Goal: Task Accomplishment & Management: Manage account settings

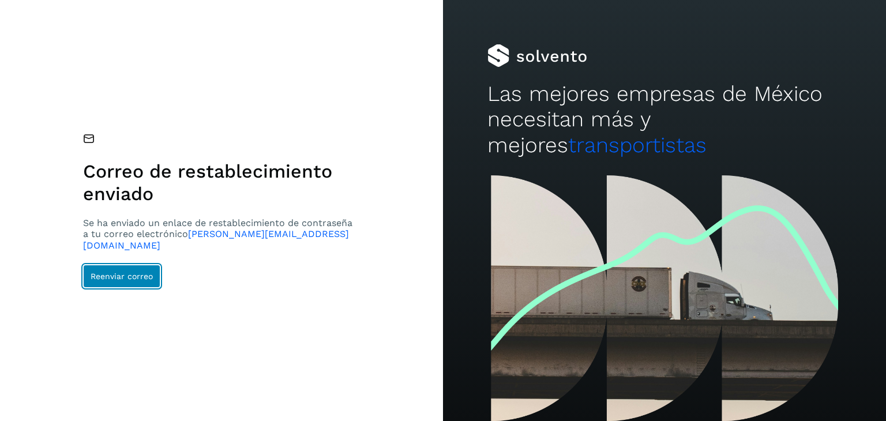
click at [135, 272] on span "Reenviar correo" at bounding box center [122, 276] width 62 height 8
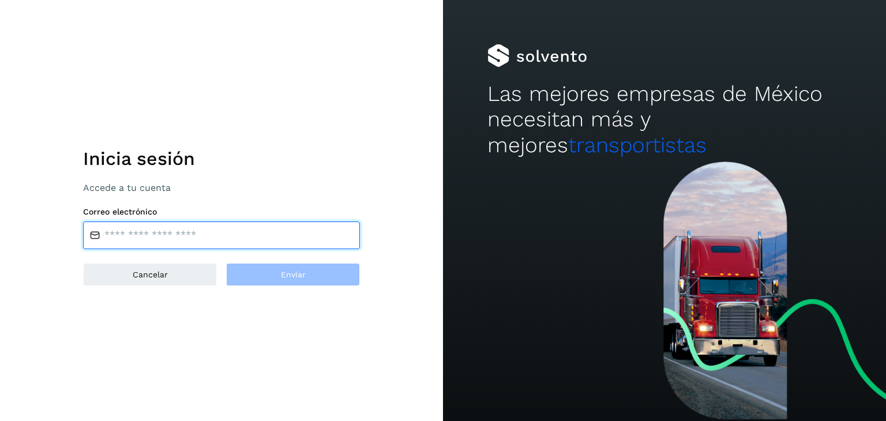
click at [156, 237] on input "email" at bounding box center [221, 236] width 277 height 28
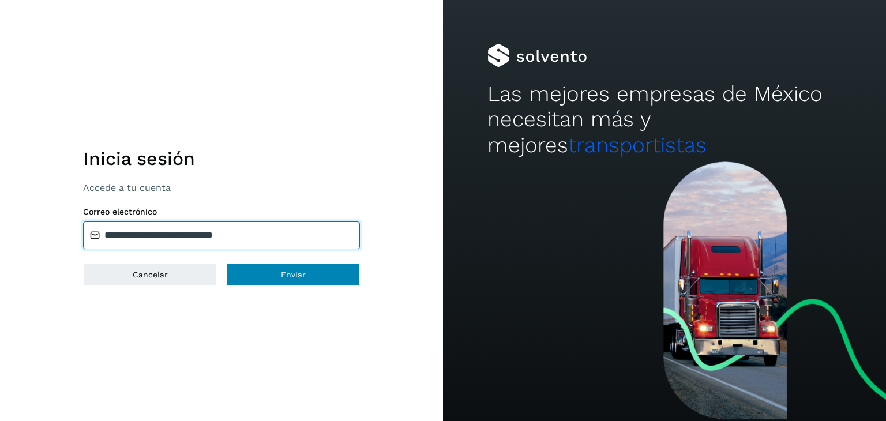
type input "**********"
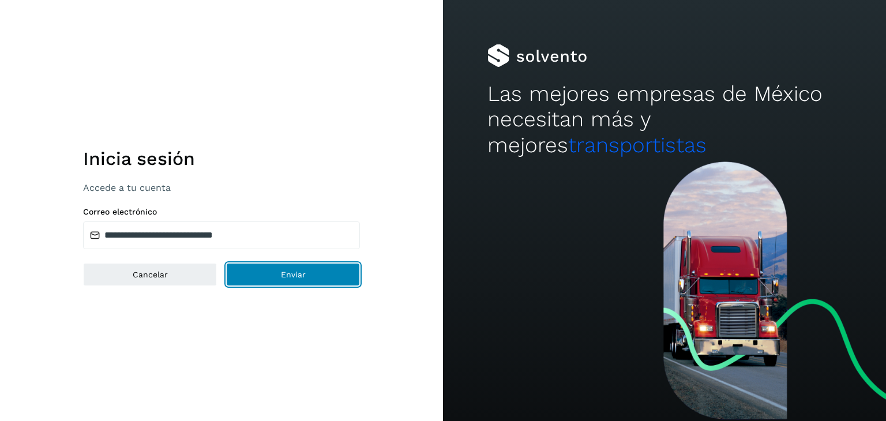
click at [328, 275] on button "Enviar" at bounding box center [293, 274] width 134 height 23
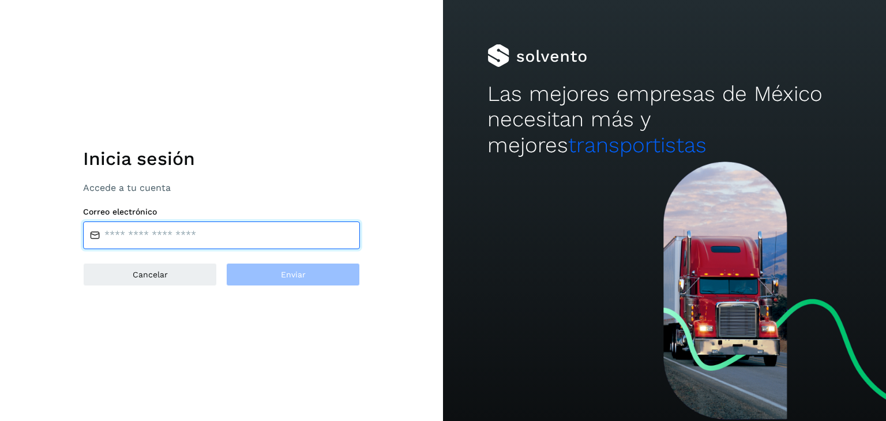
click at [144, 232] on input "email" at bounding box center [221, 236] width 277 height 28
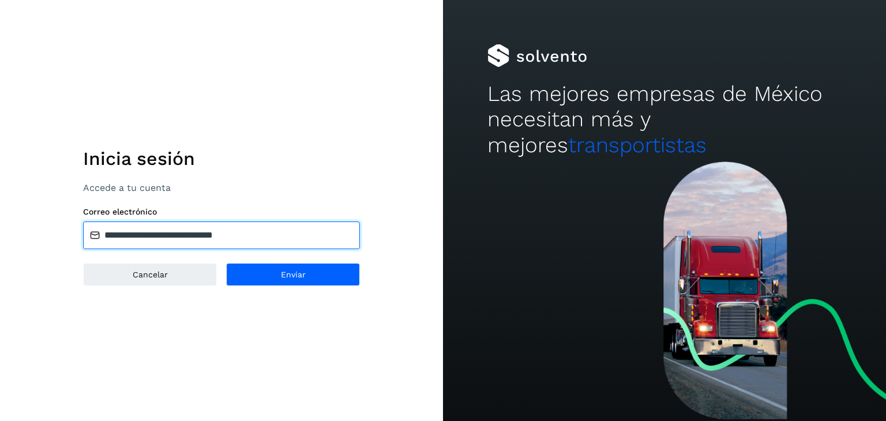
type input "**********"
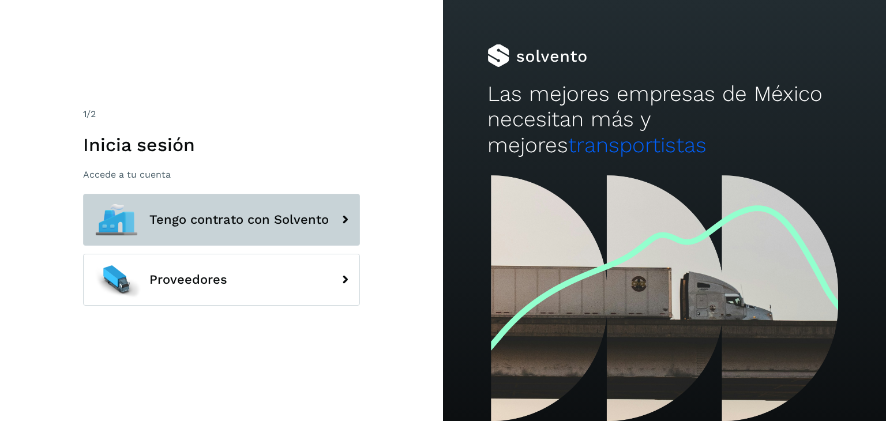
click at [347, 220] on icon at bounding box center [344, 219] width 23 height 23
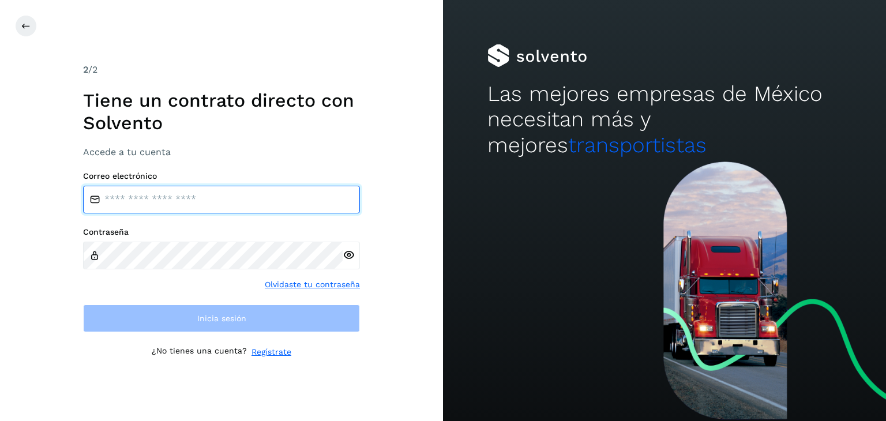
click at [223, 203] on input "email" at bounding box center [221, 200] width 277 height 28
type input "**********"
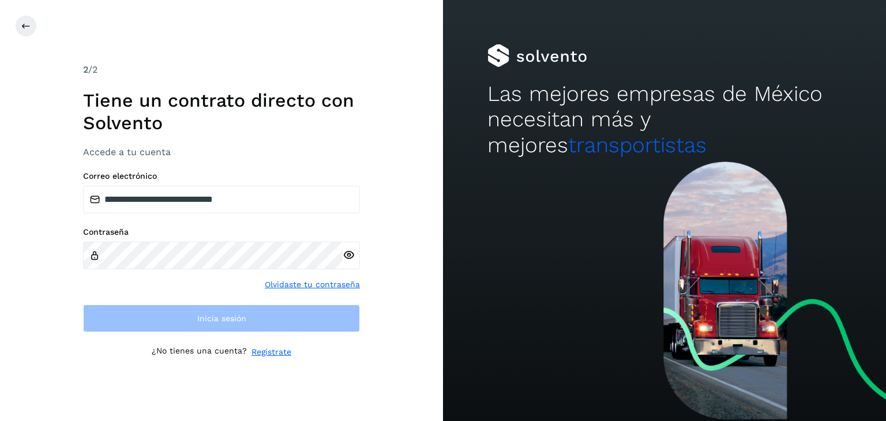
click at [351, 253] on icon at bounding box center [349, 255] width 12 height 12
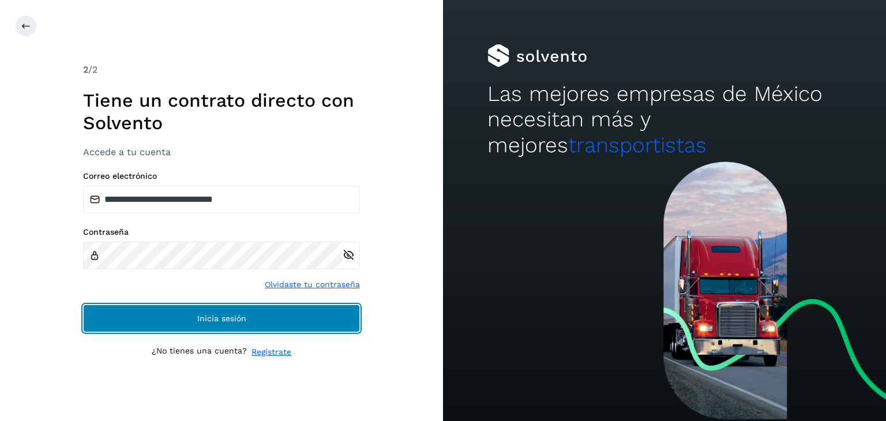
click at [220, 322] on button "Inicia sesión" at bounding box center [221, 319] width 277 height 28
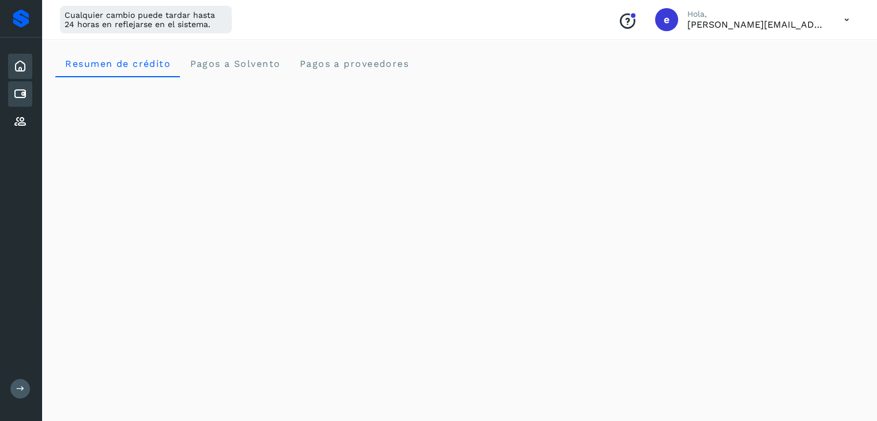
click at [24, 89] on icon at bounding box center [20, 94] width 14 height 14
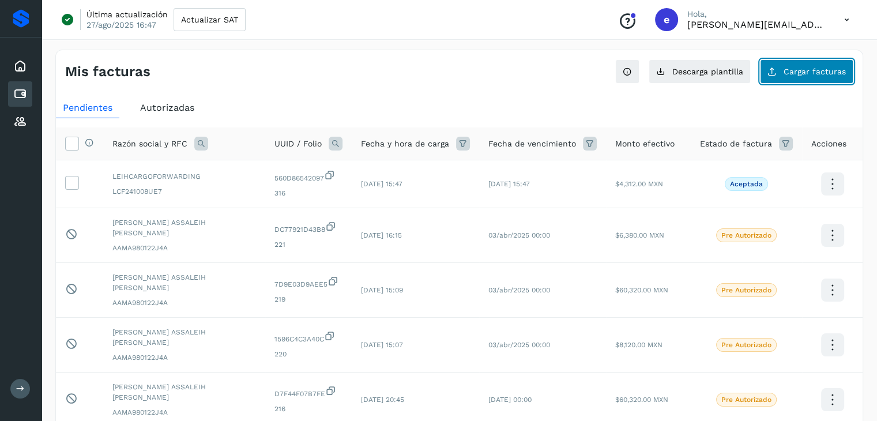
click at [813, 75] on span "Cargar facturas" at bounding box center [815, 71] width 62 height 8
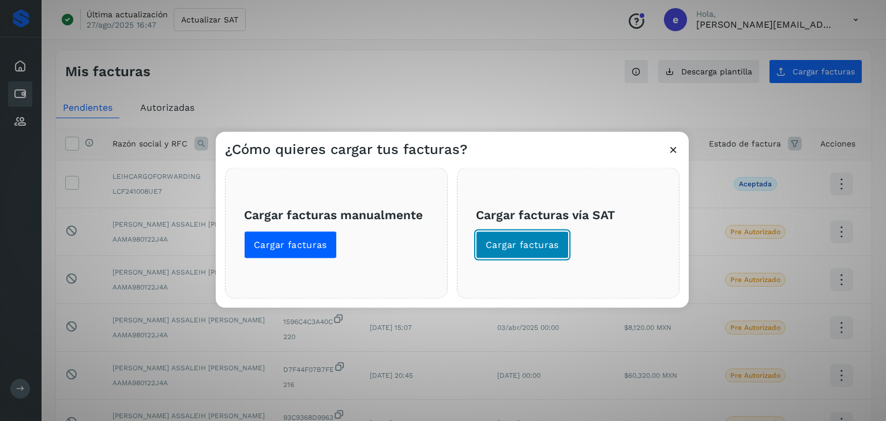
click at [542, 250] on span "Cargar facturas" at bounding box center [522, 245] width 73 height 13
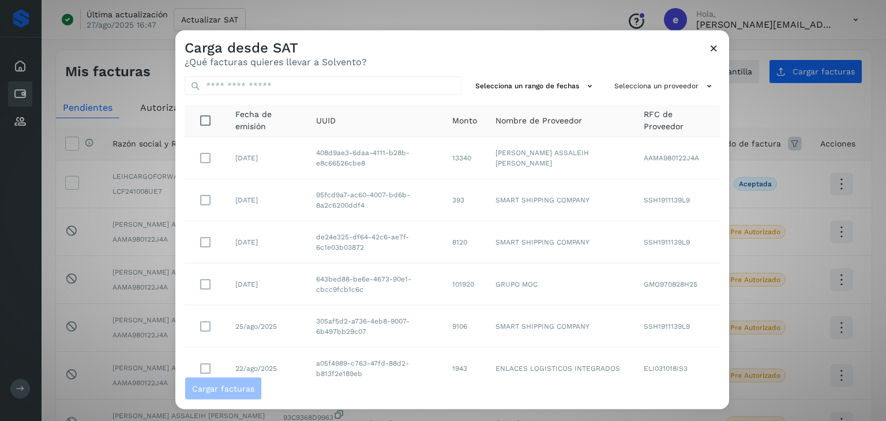
click at [715, 48] on icon at bounding box center [714, 48] width 12 height 12
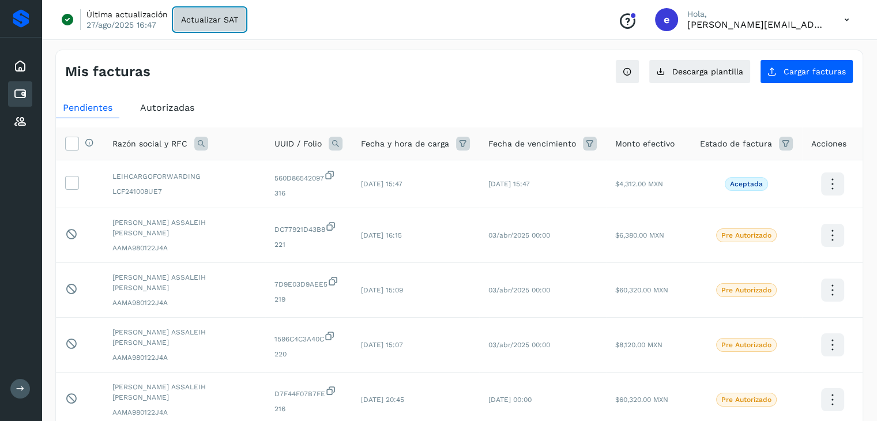
click at [208, 24] on button "Actualizar SAT" at bounding box center [210, 19] width 72 height 23
click at [20, 122] on icon at bounding box center [20, 122] width 14 height 14
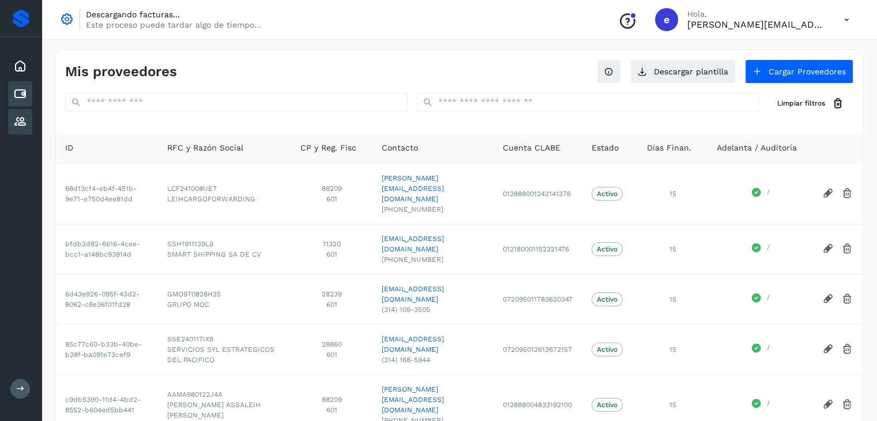
click at [17, 89] on icon at bounding box center [20, 94] width 14 height 14
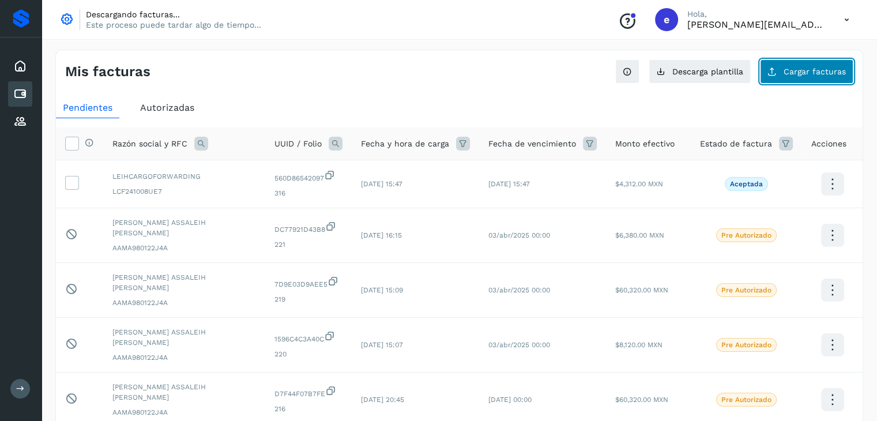
click at [791, 63] on button "Cargar facturas" at bounding box center [806, 71] width 93 height 24
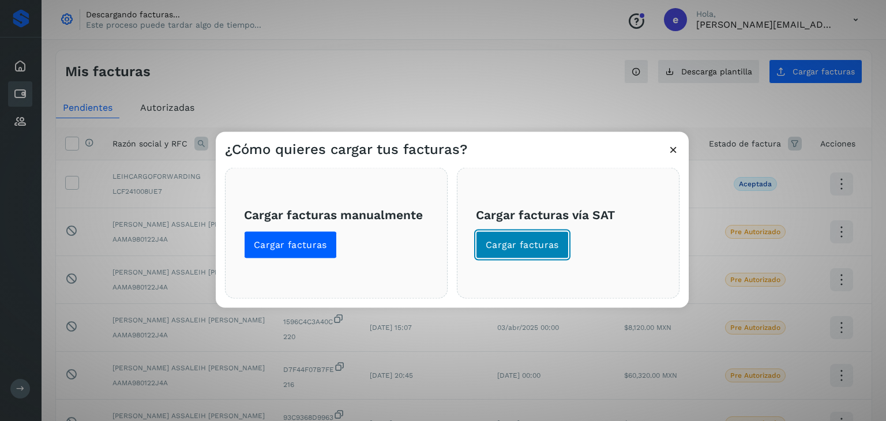
click at [519, 252] on button "Cargar facturas" at bounding box center [522, 245] width 93 height 28
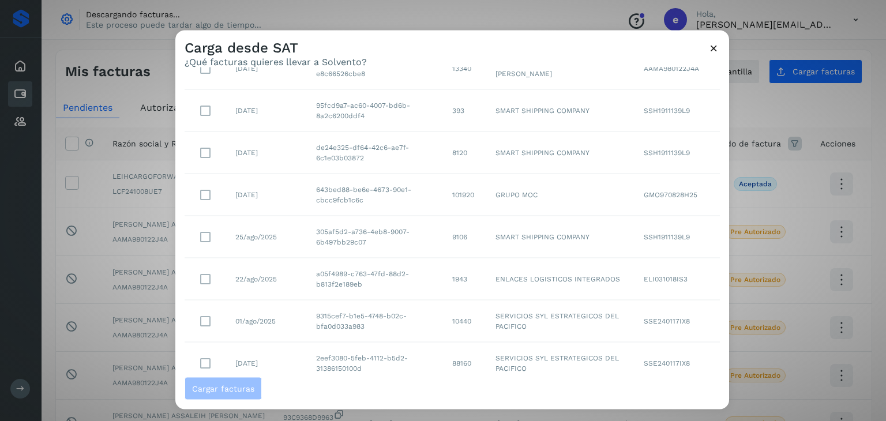
scroll to position [211, 0]
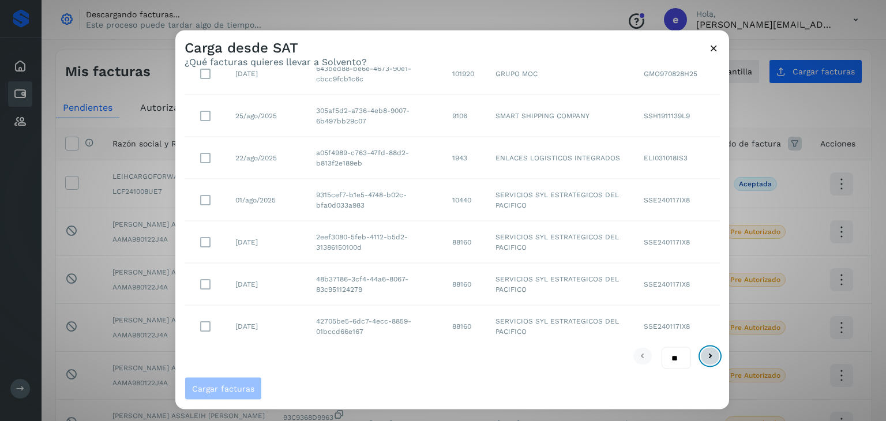
click at [703, 357] on icon at bounding box center [710, 356] width 14 height 14
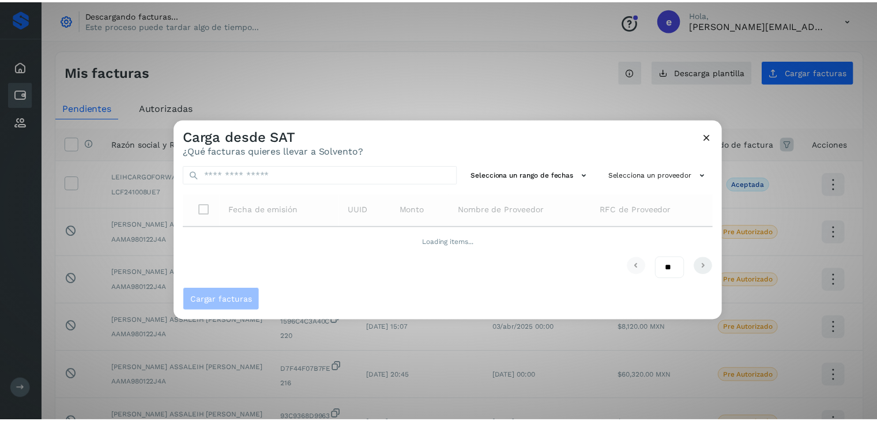
scroll to position [0, 0]
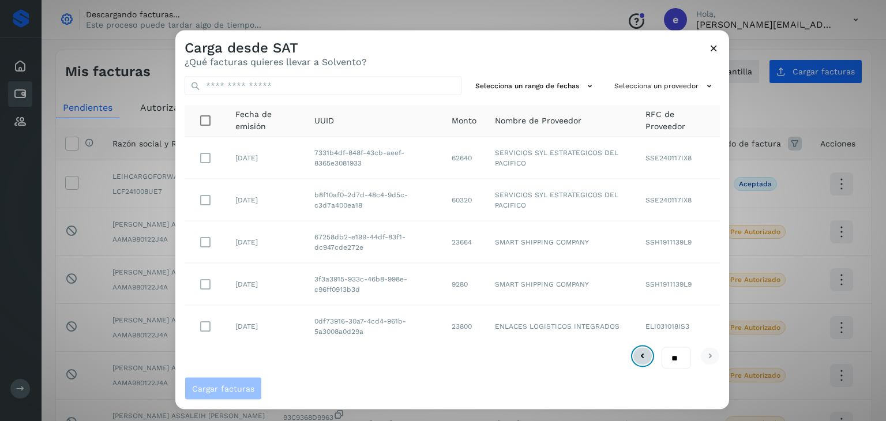
click at [636, 358] on icon at bounding box center [643, 356] width 14 height 14
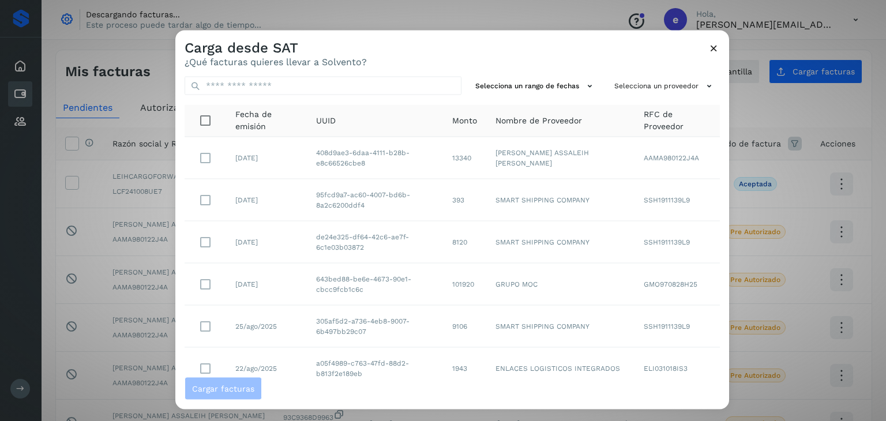
click at [717, 50] on icon at bounding box center [714, 48] width 12 height 12
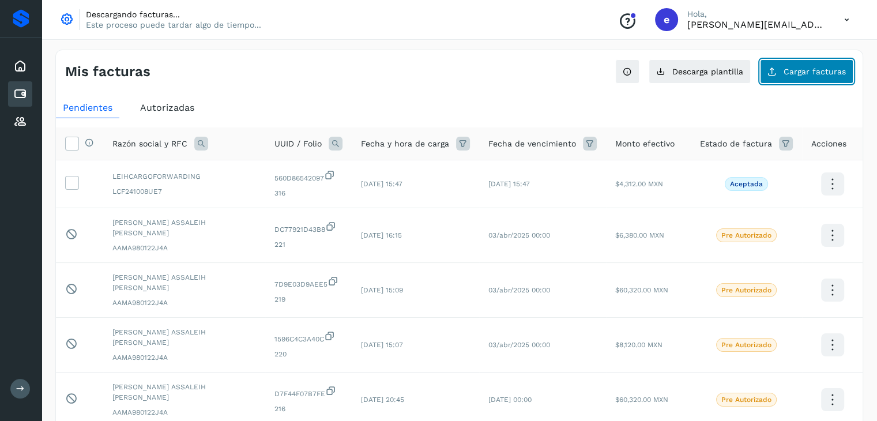
click at [813, 75] on span "Cargar facturas" at bounding box center [815, 71] width 62 height 8
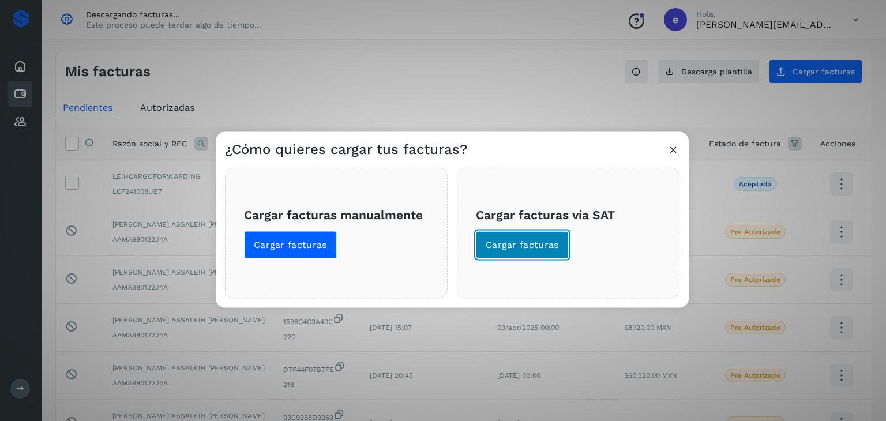
click at [544, 243] on span "Cargar facturas" at bounding box center [522, 245] width 73 height 13
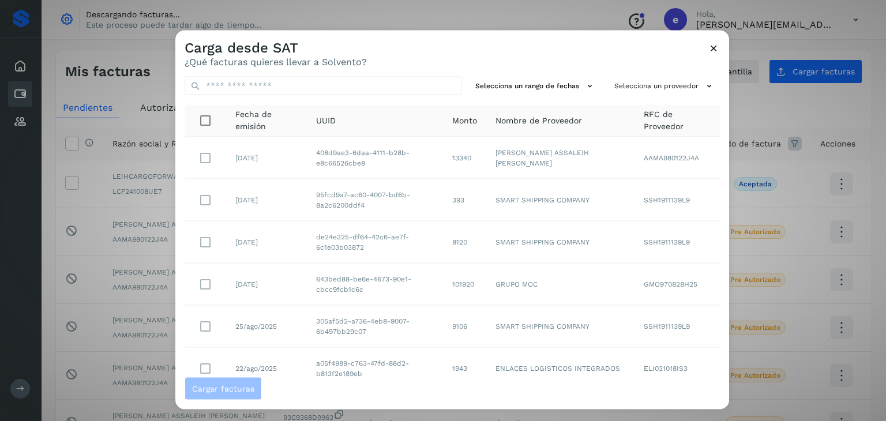
click at [713, 46] on icon at bounding box center [714, 48] width 12 height 12
